Goal: Transaction & Acquisition: Purchase product/service

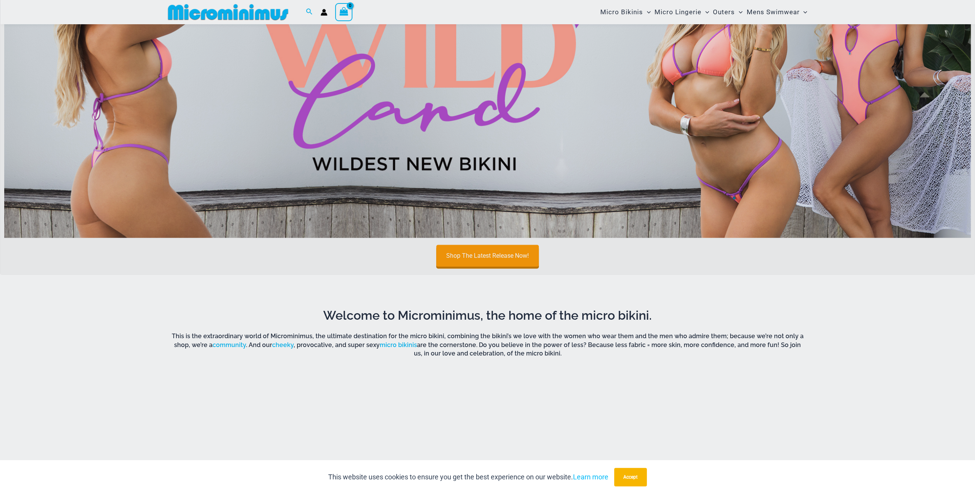
scroll to position [570, 0]
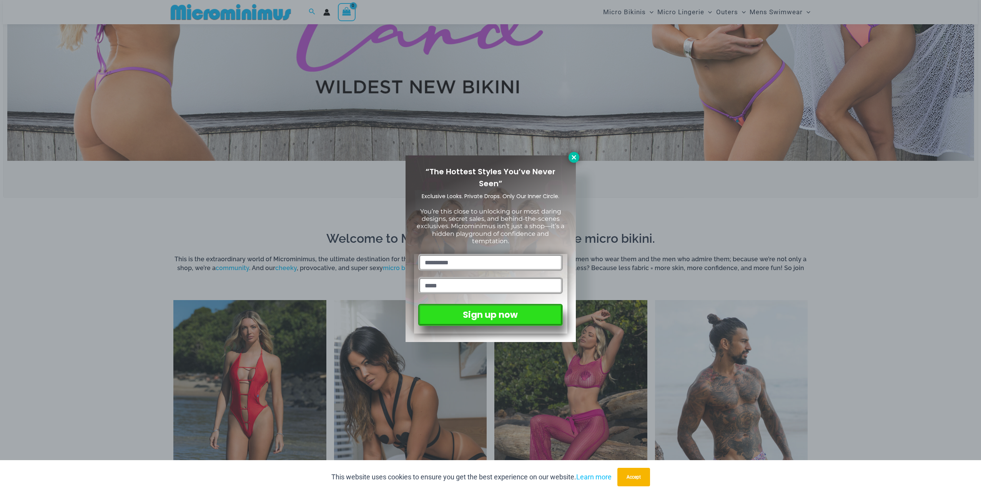
click at [575, 158] on icon at bounding box center [573, 157] width 7 height 7
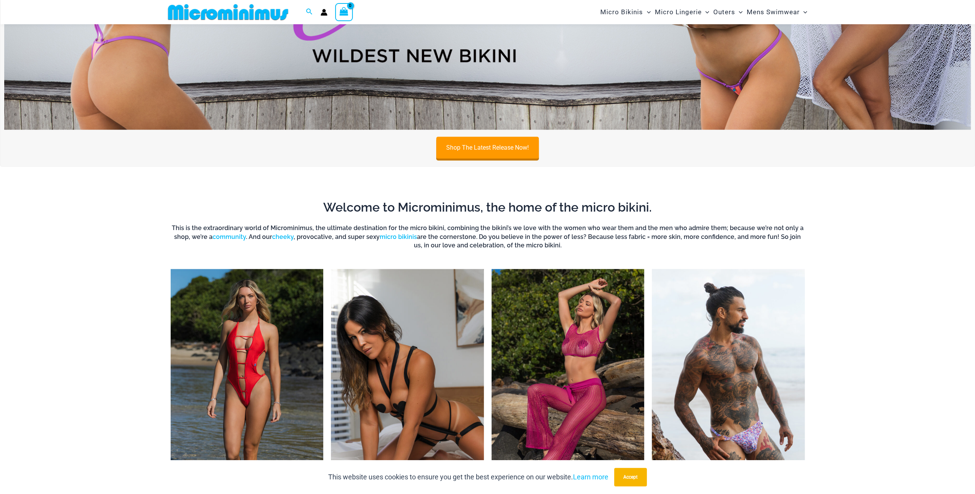
scroll to position [762, 0]
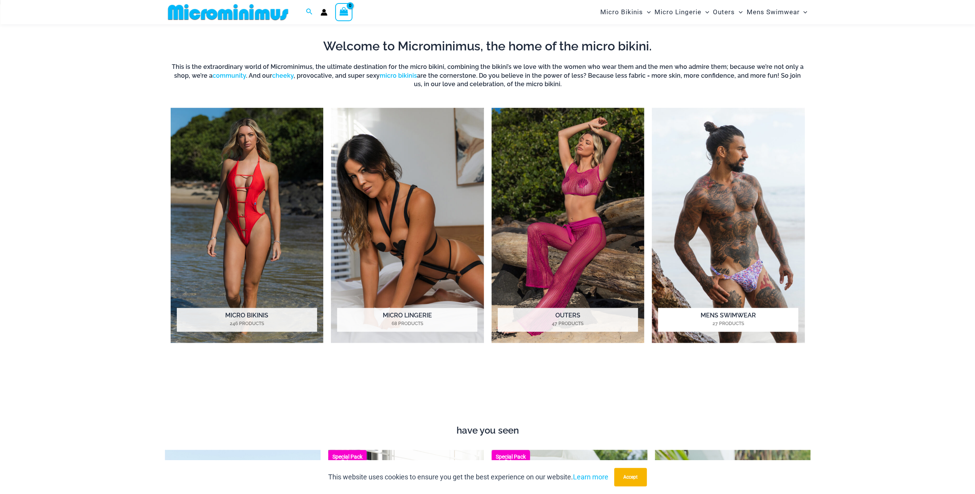
click at [738, 228] on img "Visit product category Mens Swimwear" at bounding box center [728, 225] width 153 height 235
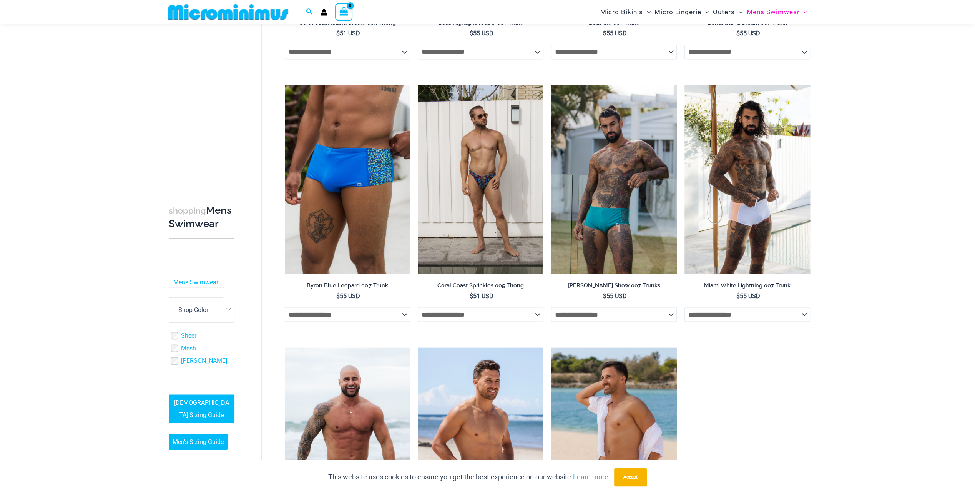
scroll to position [1339, 0]
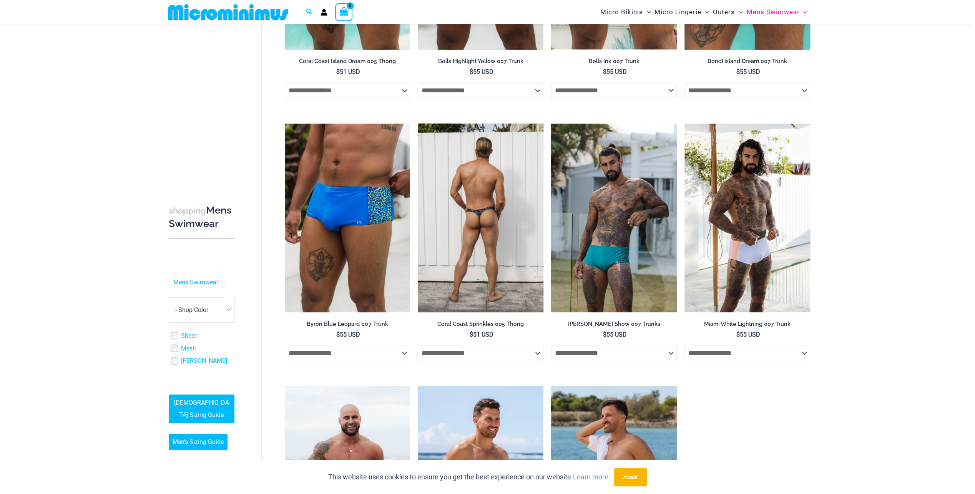
click at [543, 346] on select "**********" at bounding box center [481, 352] width 126 height 15
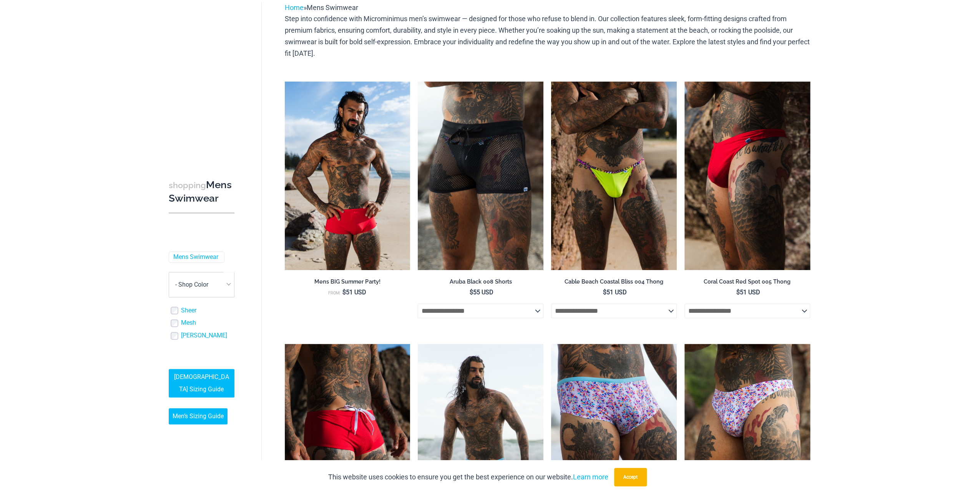
scroll to position [0, 0]
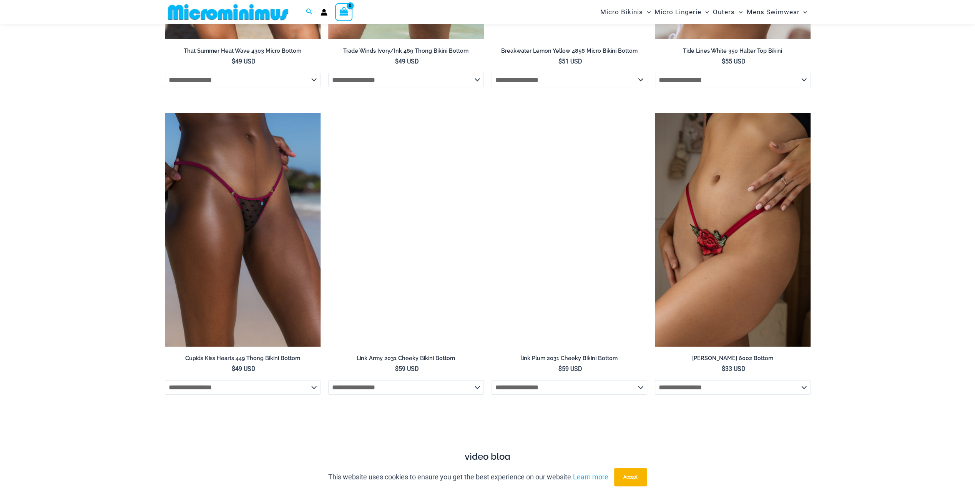
scroll to position [2711, 0]
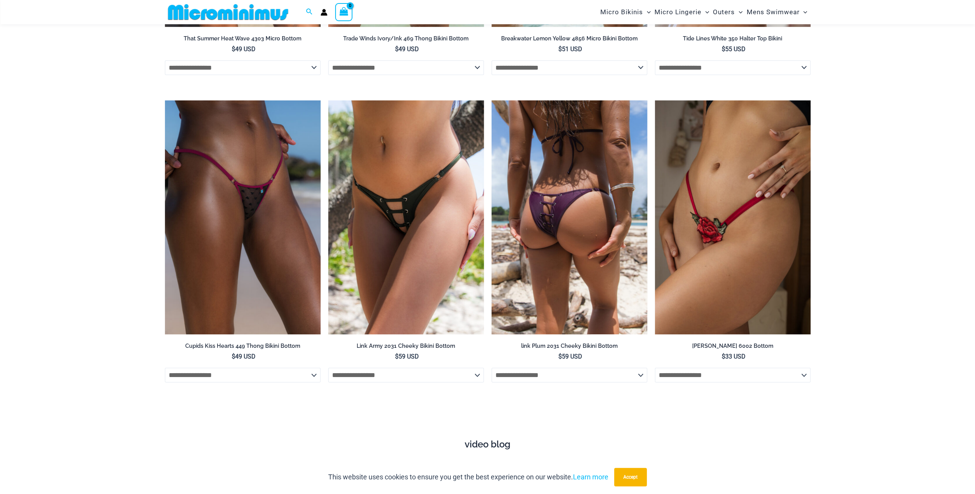
click at [575, 237] on img at bounding box center [570, 217] width 156 height 234
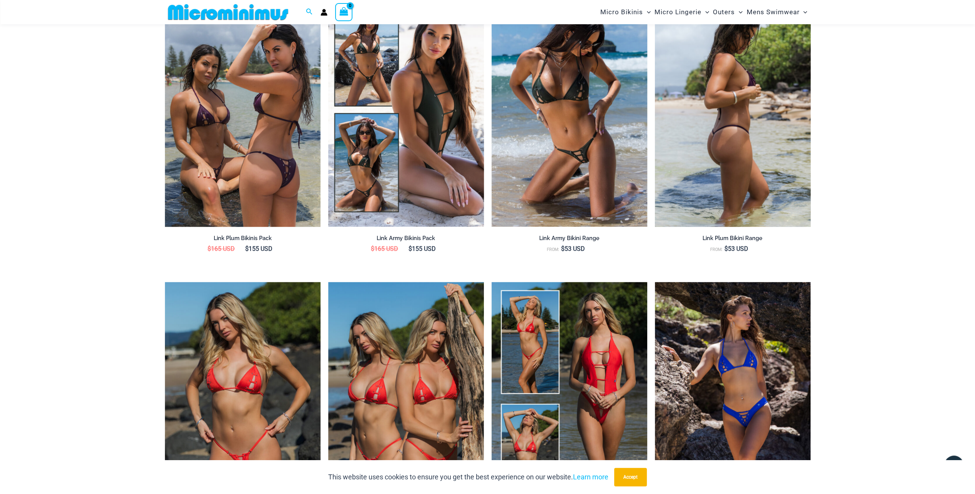
scroll to position [916, 0]
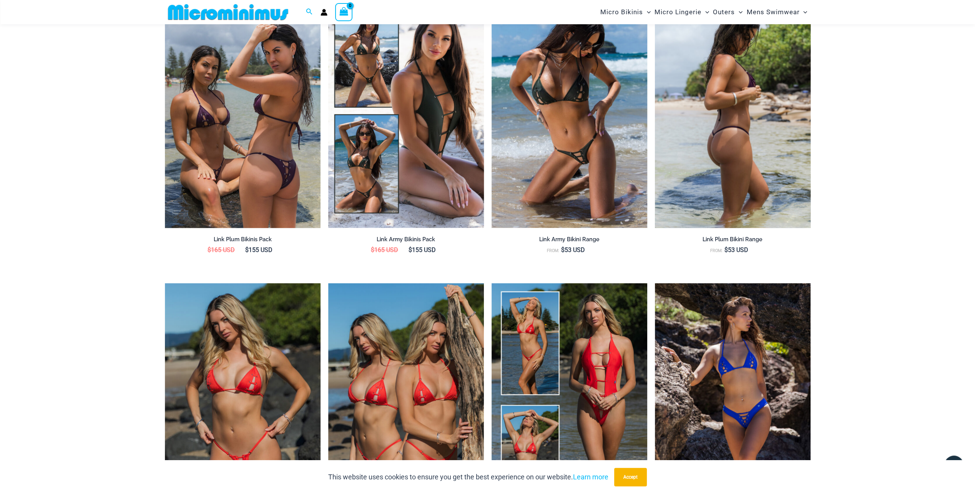
click at [751, 155] on img at bounding box center [733, 111] width 156 height 234
